Goal: Find specific fact: Find specific fact

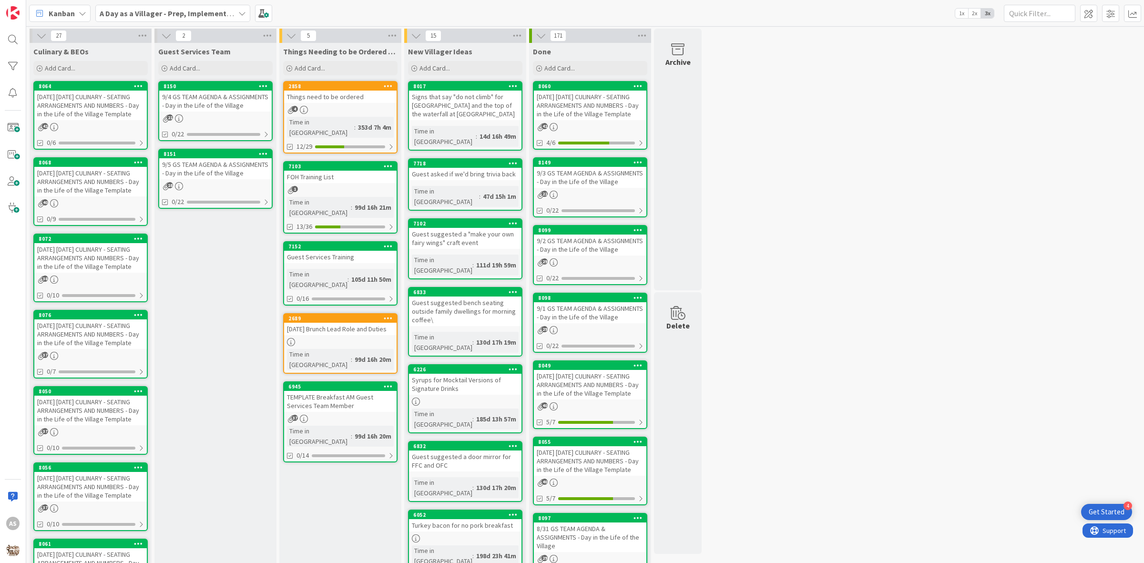
click at [88, 273] on div "[DATE] [DATE] CULINARY - SEATING ARRANGEMENTS AND NUMBERS - Day in the Life of …" at bounding box center [90, 258] width 112 height 30
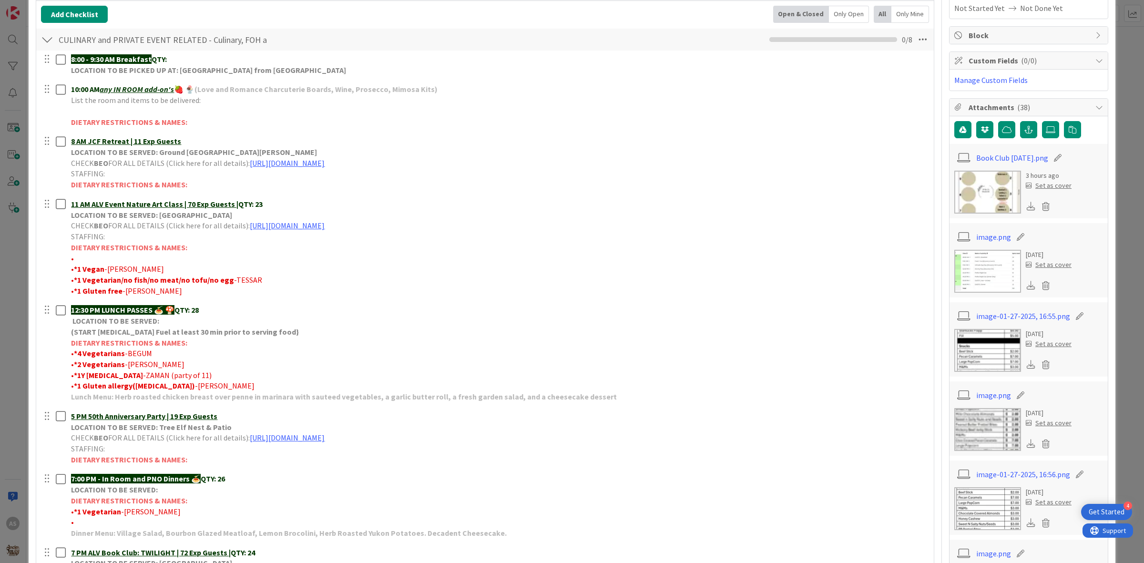
scroll to position [179, 0]
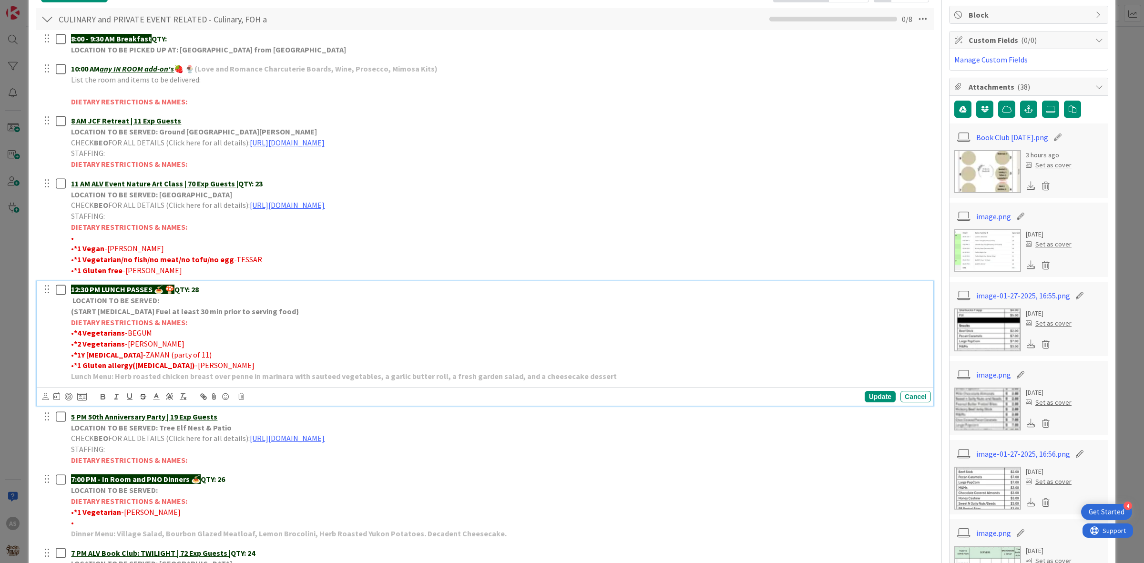
click at [153, 334] on p "• *4 Vegetarians -BEGUM" at bounding box center [499, 332] width 856 height 11
drag, startPoint x: 156, startPoint y: 336, endPoint x: 80, endPoint y: 334, distance: 76.8
click at [75, 335] on p "• *4 Vegetarians -BEGUM" at bounding box center [499, 332] width 856 height 11
copy p "4 Vegetarians -BEGUM"
drag, startPoint x: 119, startPoint y: 348, endPoint x: 77, endPoint y: 347, distance: 42.5
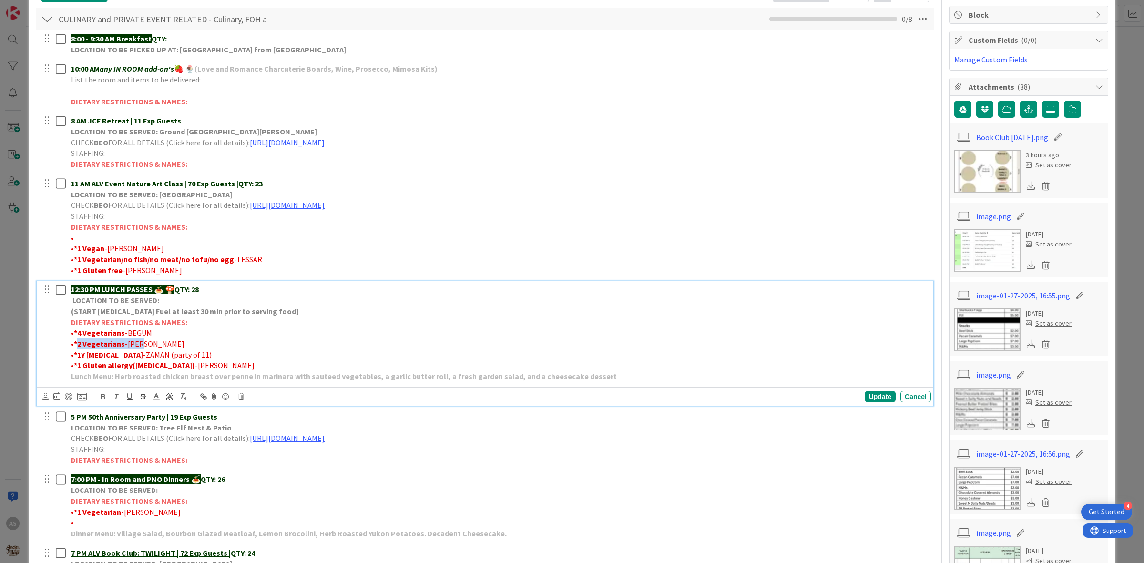
click at [77, 347] on p "• *2 Vegetarians -AZAD" at bounding box center [499, 343] width 856 height 11
copy p "2 Vegetarians -AZAD"
drag, startPoint x: 151, startPoint y: 355, endPoint x: 74, endPoint y: 358, distance: 77.3
click at [74, 358] on p "• *1Y [MEDICAL_DATA] -ZAMAN (party of 11)" at bounding box center [499, 354] width 856 height 11
copy p "*1Y [MEDICAL_DATA] -ZAMAN"
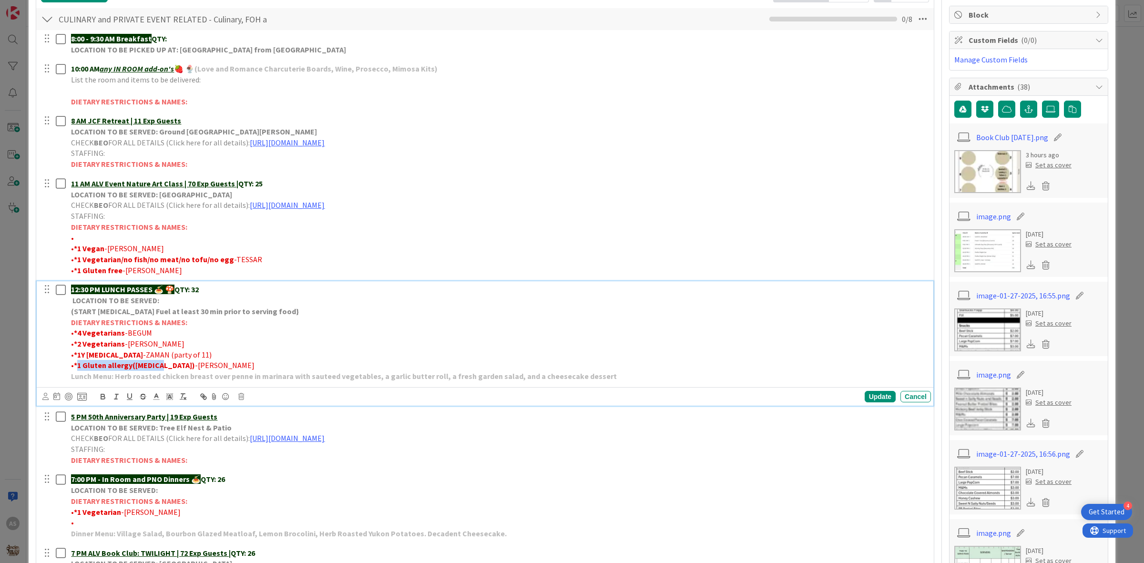
drag, startPoint x: 153, startPoint y: 366, endPoint x: 75, endPoint y: 366, distance: 78.2
click at [75, 366] on p "• *1 Gluten allergy([MEDICAL_DATA]) -[PERSON_NAME]" at bounding box center [499, 365] width 856 height 11
copy strong "1 Gluten allergy([MEDICAL_DATA])"
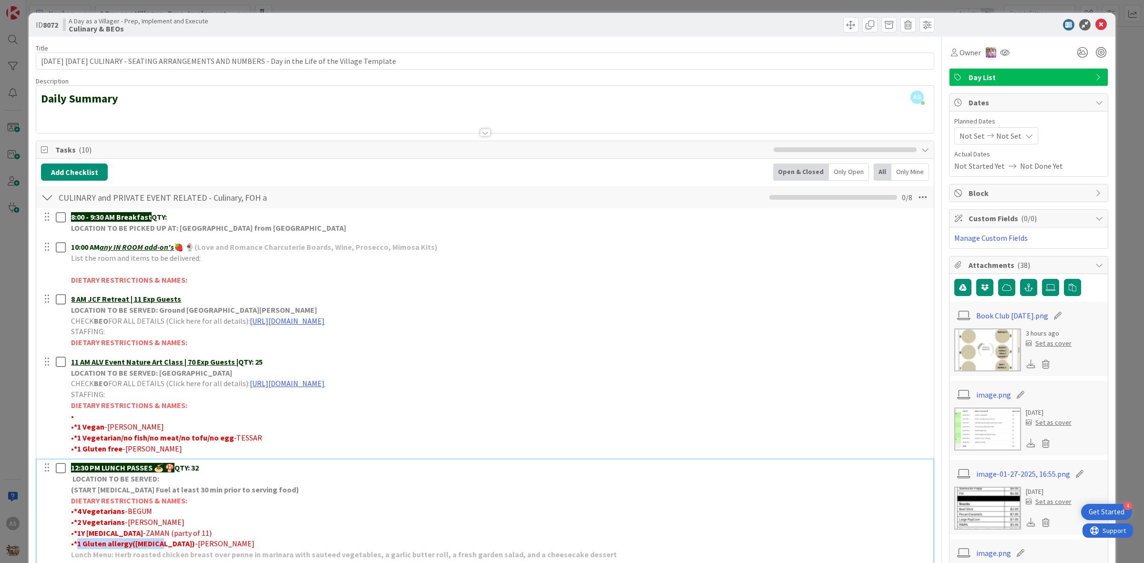
scroll to position [0, 0]
